Goal: Task Accomplishment & Management: Use online tool/utility

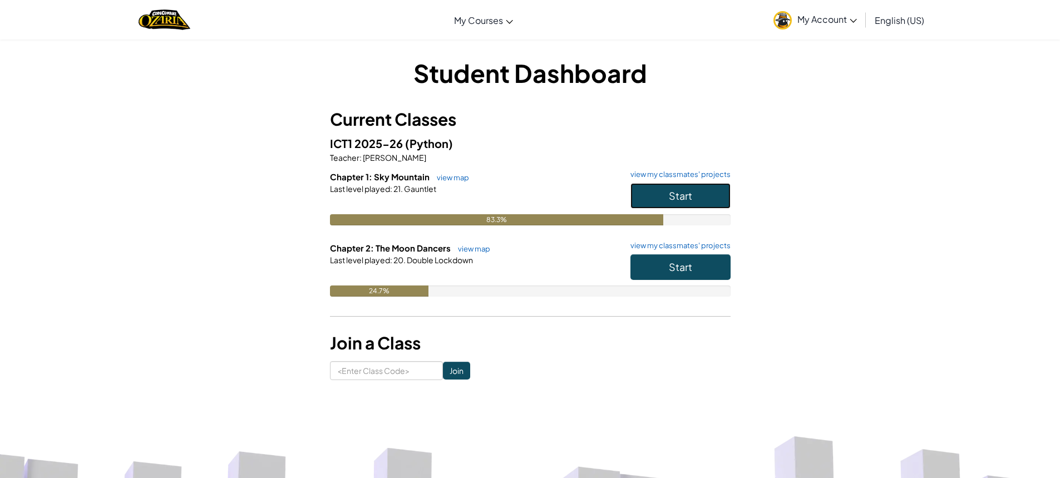
click at [678, 199] on span "Start" at bounding box center [680, 195] width 23 height 13
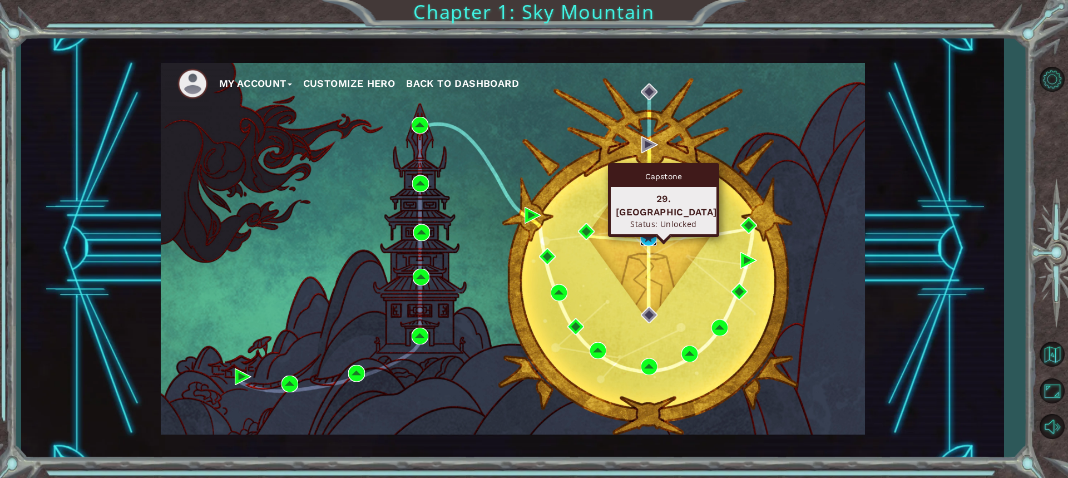
click at [650, 233] on img at bounding box center [648, 237] width 17 height 17
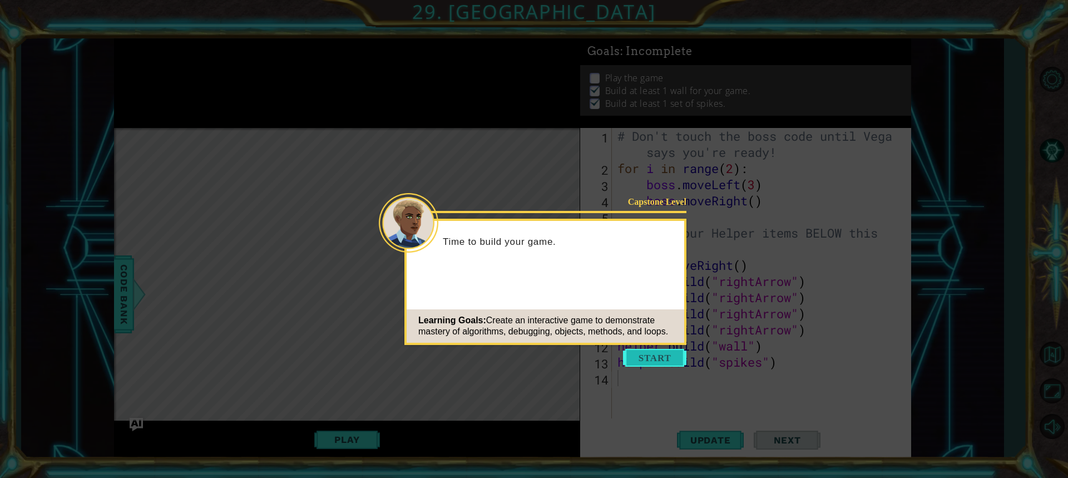
click at [651, 361] on button "Start" at bounding box center [654, 358] width 63 height 18
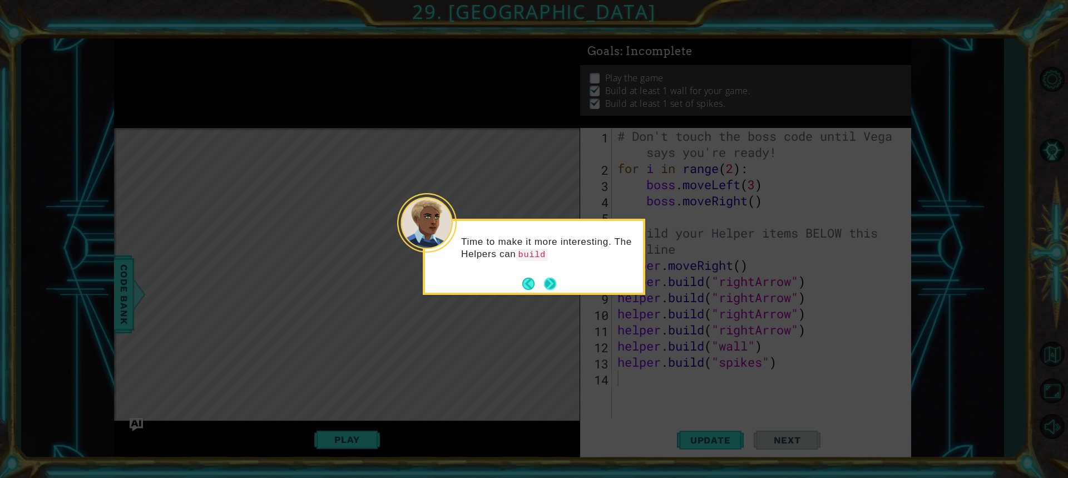
click at [547, 282] on button "Next" at bounding box center [550, 284] width 12 height 12
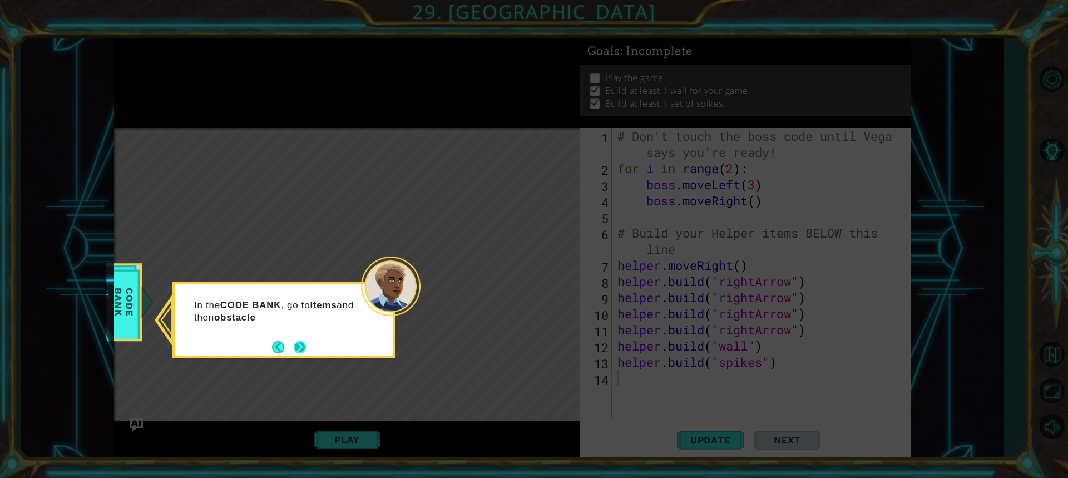
click at [294, 347] on button "Next" at bounding box center [300, 347] width 12 height 12
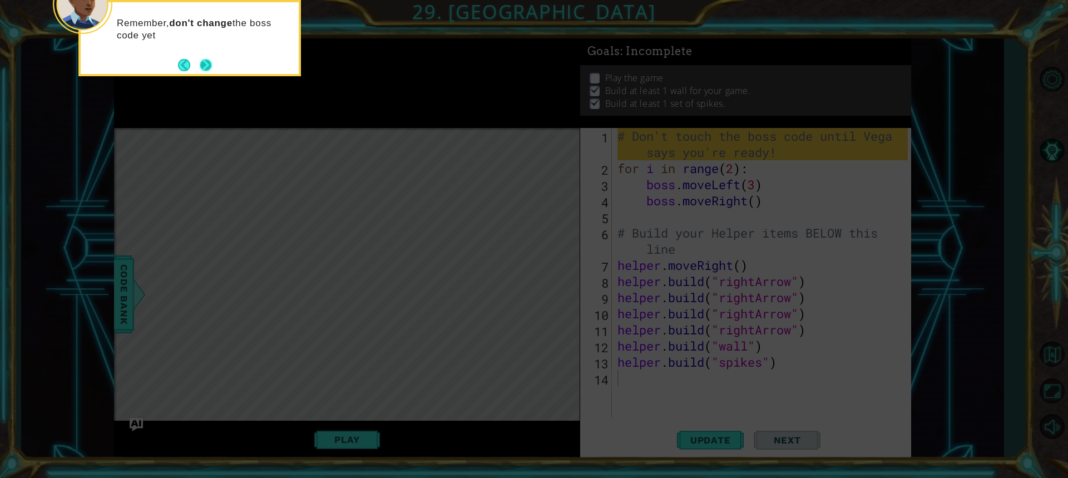
click at [209, 67] on button "Next" at bounding box center [206, 65] width 12 height 12
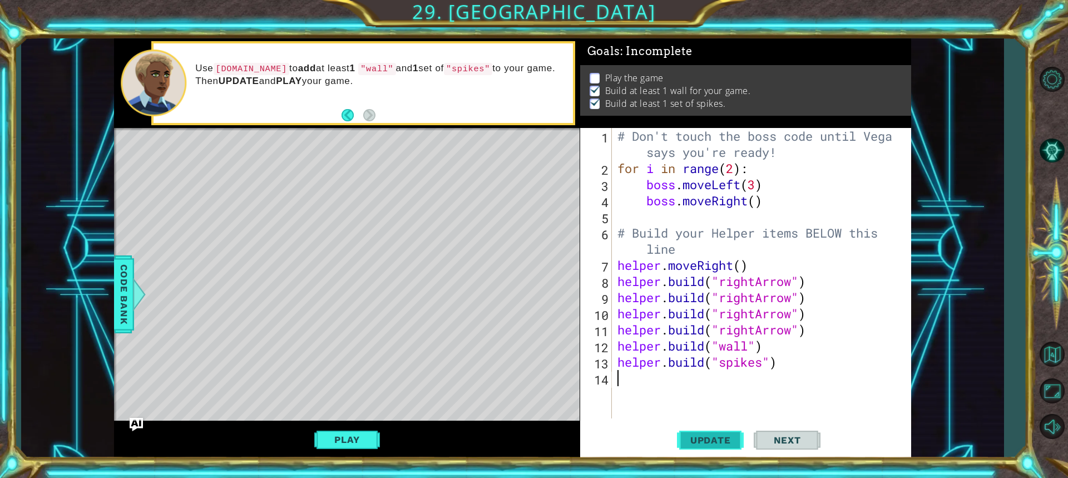
click at [700, 431] on button "Update" at bounding box center [710, 439] width 67 height 33
click at [718, 392] on div "# Don't touch the boss code until [PERSON_NAME] says you're ready! for i in ran…" at bounding box center [764, 297] width 298 height 339
click at [354, 435] on button "Play" at bounding box center [346, 439] width 65 height 21
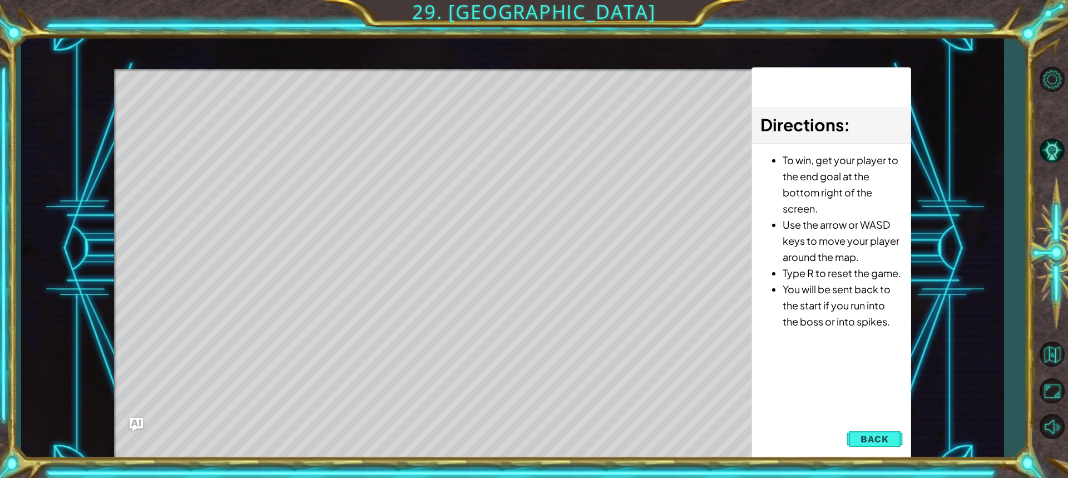
click at [495, 326] on div "Level Map" at bounding box center [371, 233] width 514 height 328
click at [634, 391] on div at bounding box center [433, 272] width 638 height 406
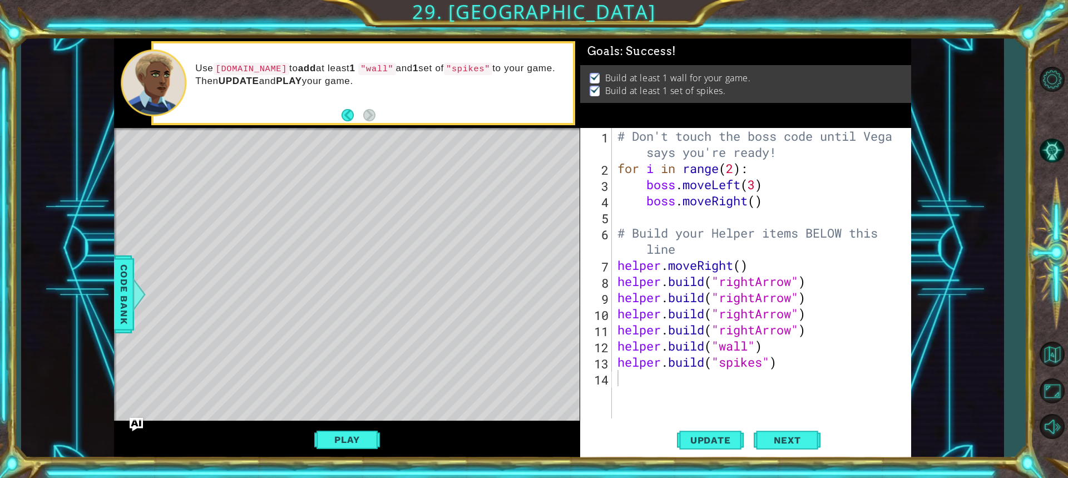
scroll to position [0, 0]
click at [791, 451] on button "Next" at bounding box center [787, 441] width 67 height 33
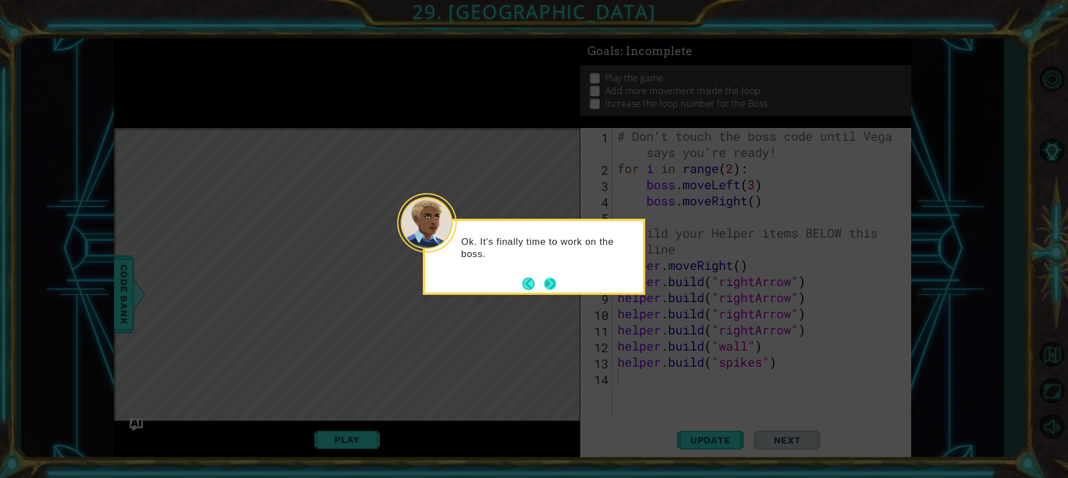
click at [559, 284] on div "Ok. It's finally time to work on the boss." at bounding box center [534, 257] width 223 height 76
click at [556, 284] on button "Next" at bounding box center [550, 284] width 12 height 12
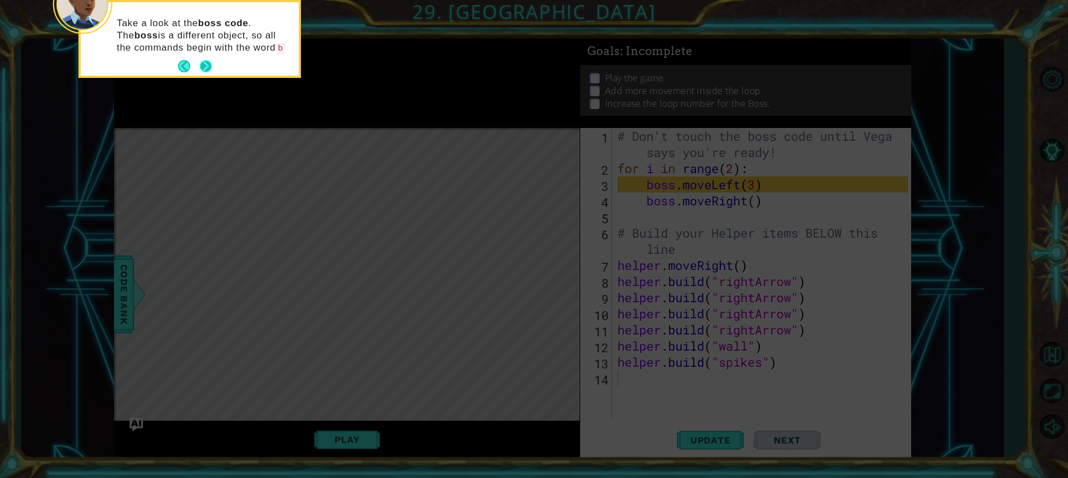
click at [203, 65] on button "Next" at bounding box center [206, 66] width 12 height 12
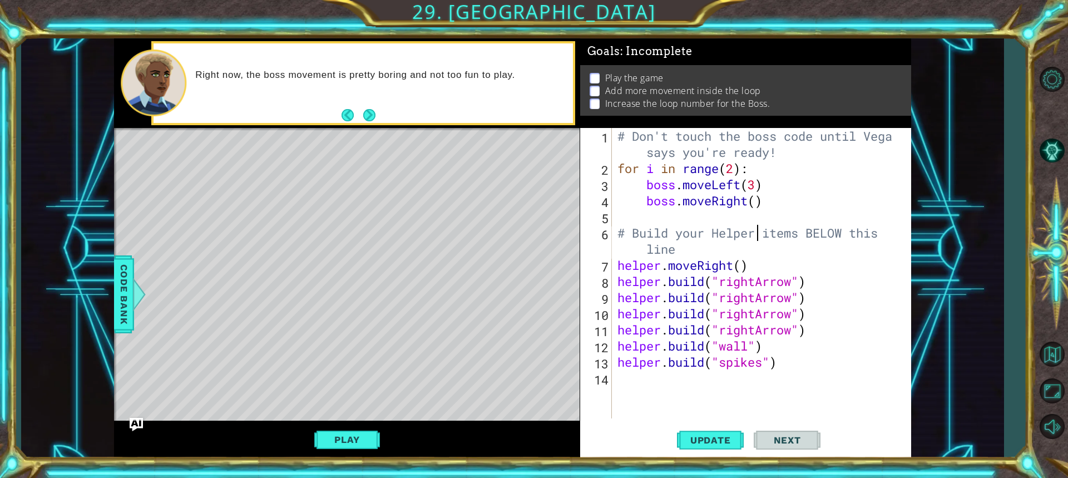
click at [756, 225] on div "# Don't touch the boss code until [PERSON_NAME] says you're ready! for i in ran…" at bounding box center [764, 297] width 298 height 339
type textarea "# Build your Helper items BELOW this line"
click at [669, 218] on div "# Don't touch the boss code until [PERSON_NAME] says you're ready! for i in ran…" at bounding box center [764, 297] width 298 height 339
type textarea "b"
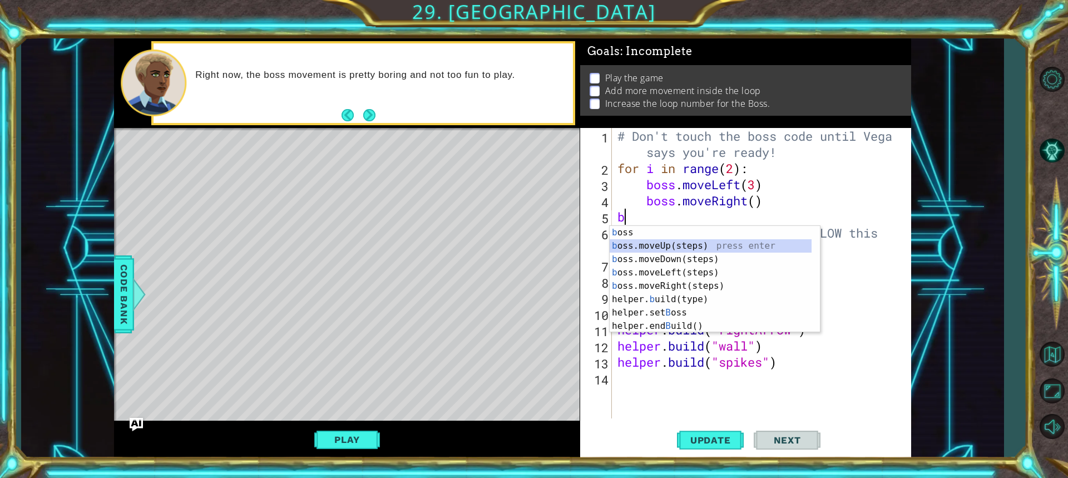
click at [687, 249] on div "b oss press enter b oss.moveUp(steps) press enter b oss.moveDown(steps) press e…" at bounding box center [711, 293] width 202 height 134
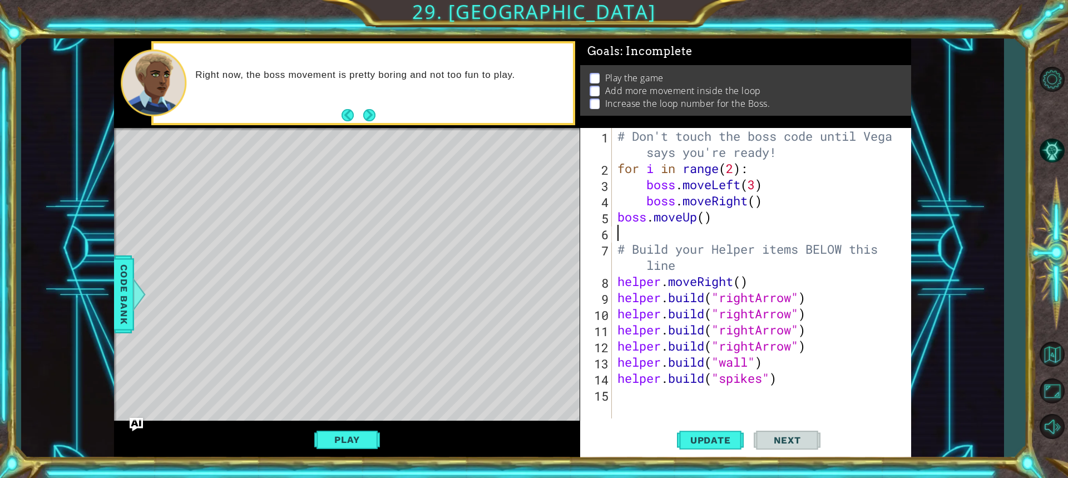
click at [708, 220] on div "# Don't touch the boss code until [PERSON_NAME] says you're ready! for i in ran…" at bounding box center [764, 297] width 298 height 339
type textarea "boss.moveUp(10)"
click at [699, 233] on div "# Don't touch the boss code until [PERSON_NAME] says you're ready! for i in ran…" at bounding box center [764, 297] width 298 height 339
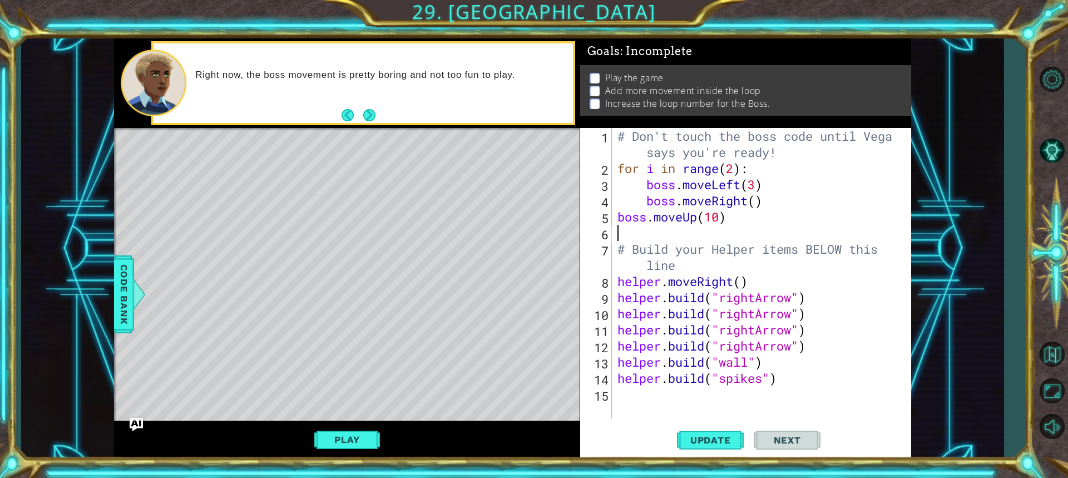
type textarea "b"
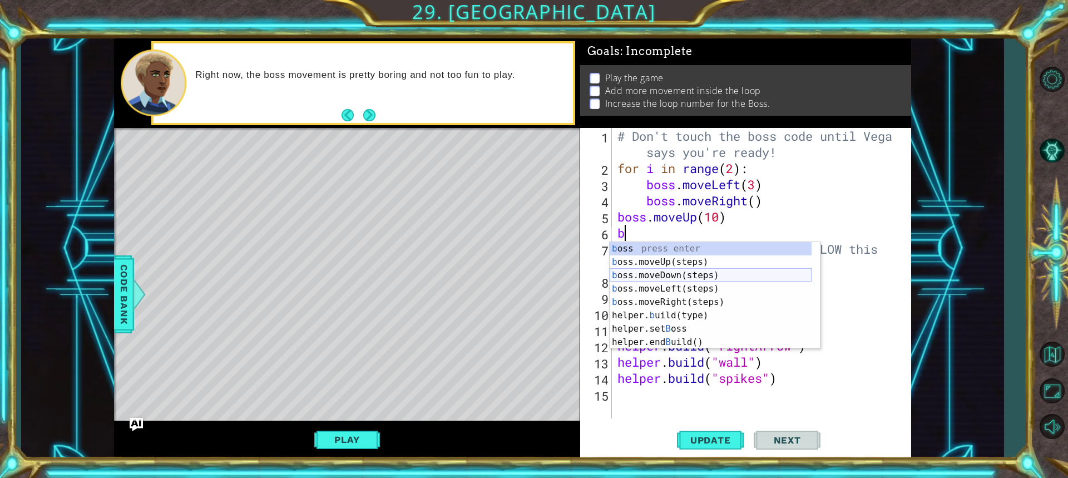
click at [682, 272] on div "b oss press enter b oss.moveUp(steps) press enter b oss.moveDown(steps) press e…" at bounding box center [711, 309] width 202 height 134
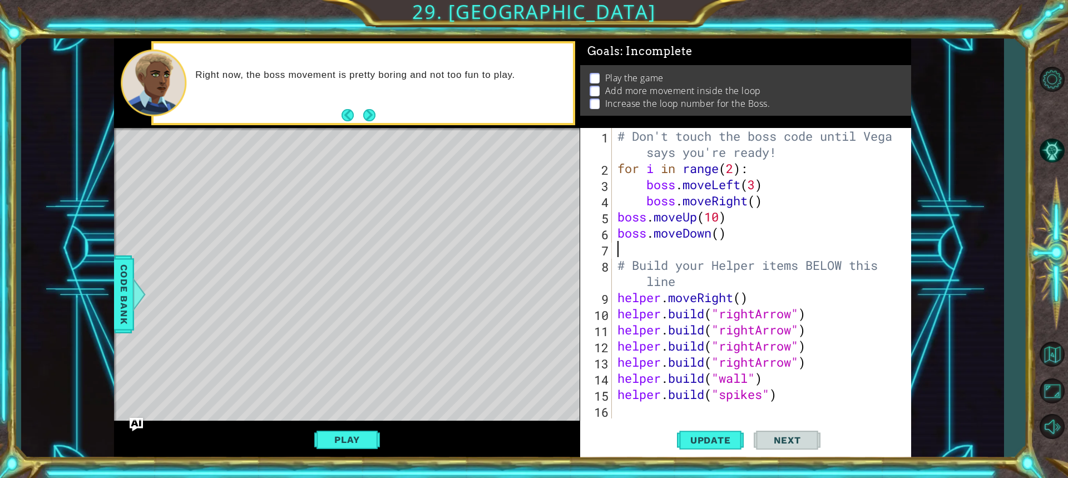
click at [724, 230] on div "# Don't touch the boss code until [PERSON_NAME] says you're ready! for i in ran…" at bounding box center [764, 297] width 298 height 339
type textarea "boss.moveDown(1)"
click at [672, 249] on div "# Don't touch the boss code until [PERSON_NAME] says you're ready! for i in ran…" at bounding box center [764, 297] width 298 height 339
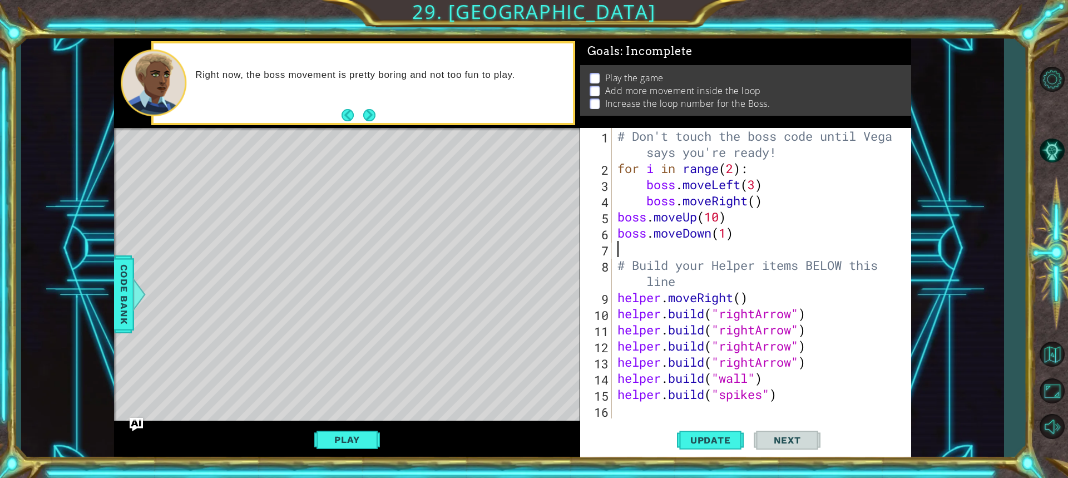
type textarea "b"
click at [727, 437] on span "Update" at bounding box center [710, 440] width 63 height 11
click at [358, 432] on button "Play" at bounding box center [346, 439] width 65 height 21
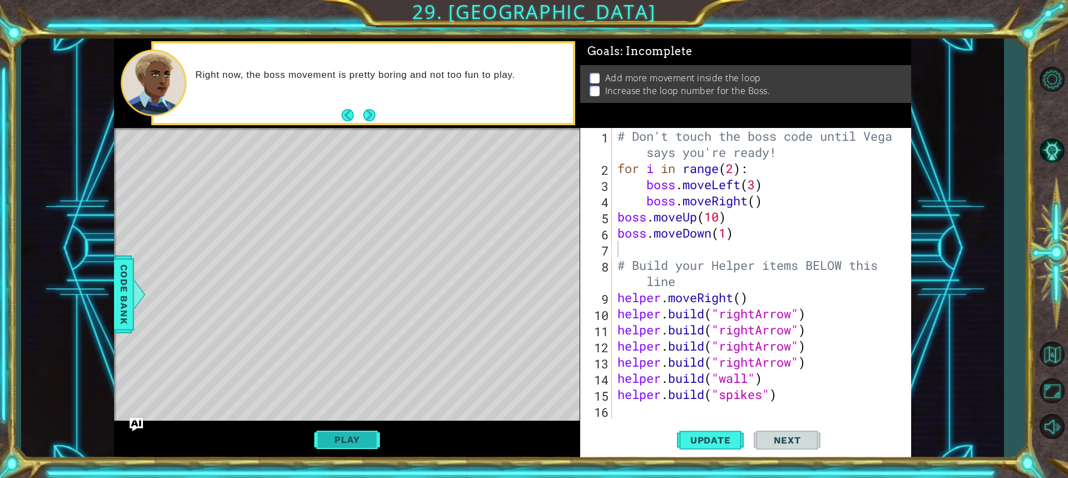
click at [363, 445] on button "Play" at bounding box center [346, 439] width 65 height 21
click at [373, 108] on footer at bounding box center [359, 115] width 34 height 17
click at [367, 116] on button "Next" at bounding box center [369, 115] width 12 height 12
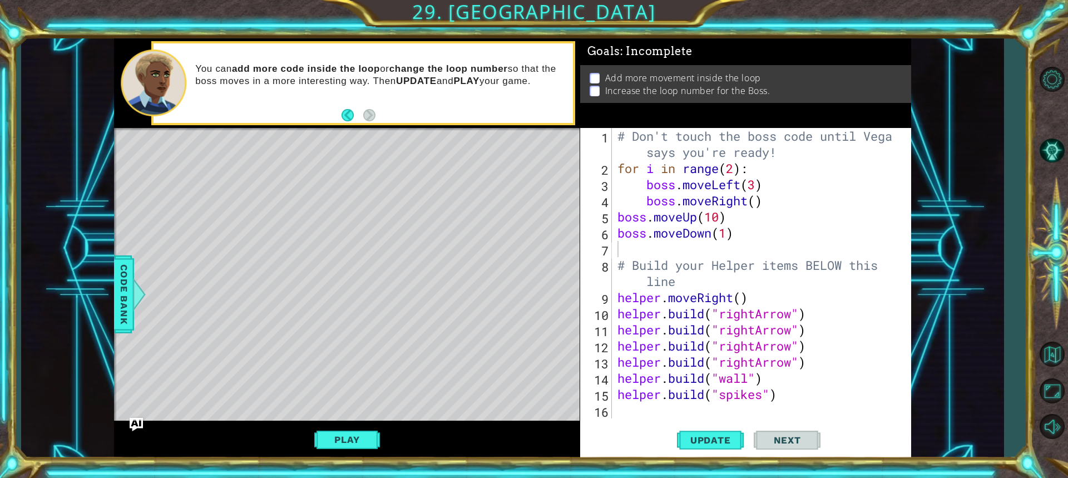
click at [370, 122] on footer at bounding box center [359, 115] width 34 height 17
click at [721, 441] on span "Update" at bounding box center [710, 440] width 63 height 11
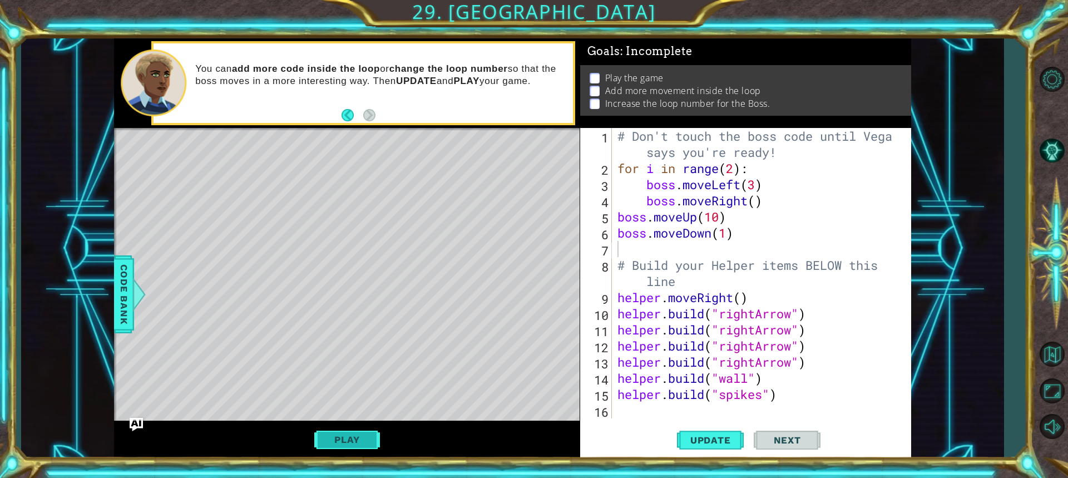
click at [336, 441] on button "Play" at bounding box center [346, 439] width 65 height 21
